Goal: Information Seeking & Learning: Understand process/instructions

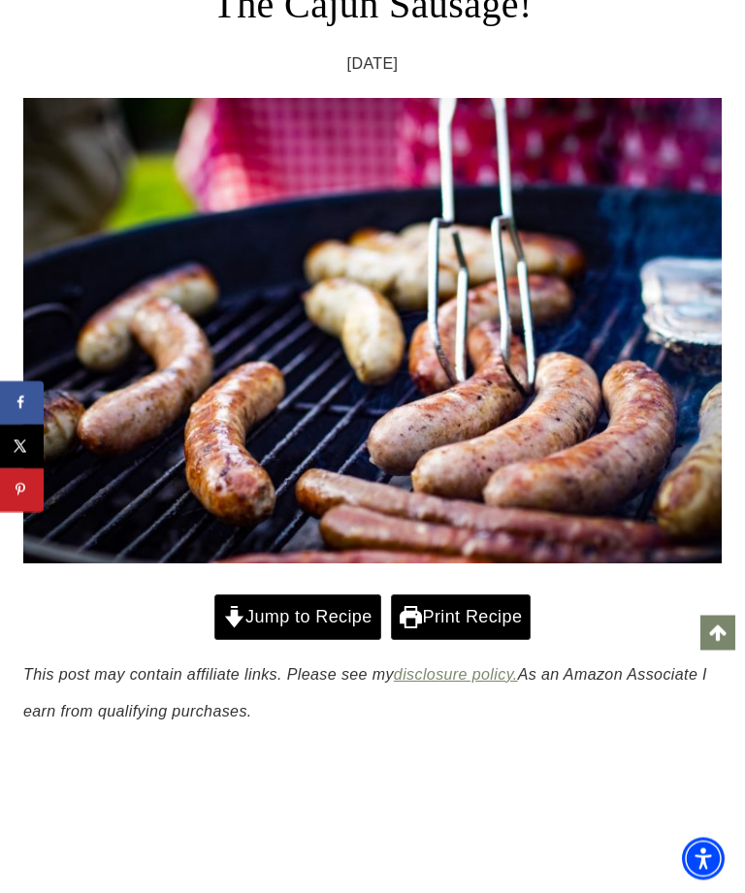
scroll to position [804, 0]
